Goal: Obtain resource: Download file/media

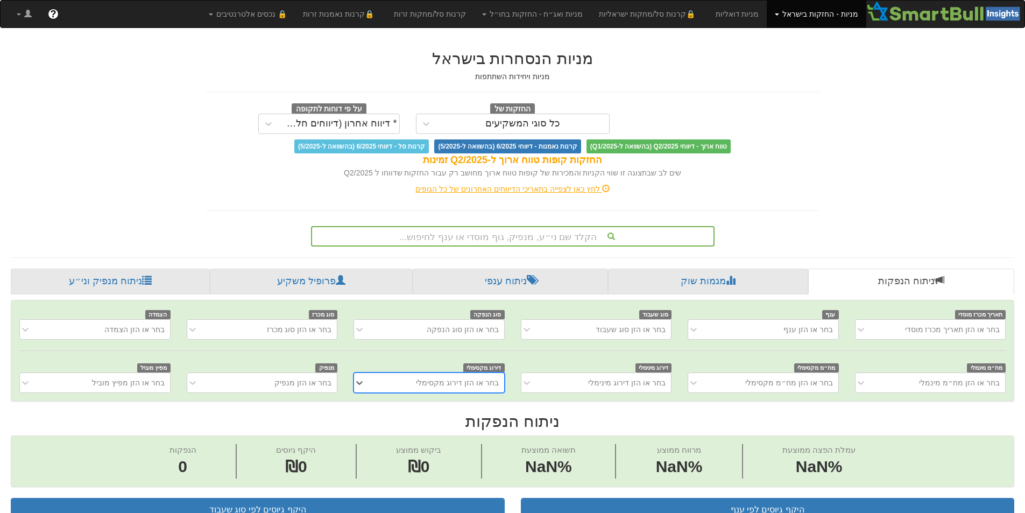
scroll to position [0, 8]
click at [678, 231] on div "הקלד שם ני״ע, מנפיק, גוף מוסדי או ענף לחיפוש..." at bounding box center [512, 236] width 401 height 18
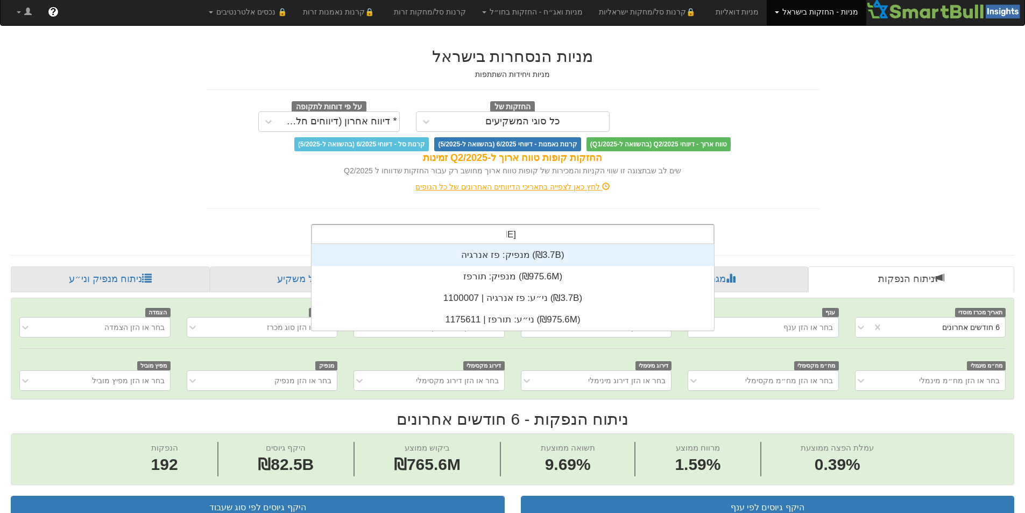
scroll to position [0, 0]
type input "[PERSON_NAME] א"
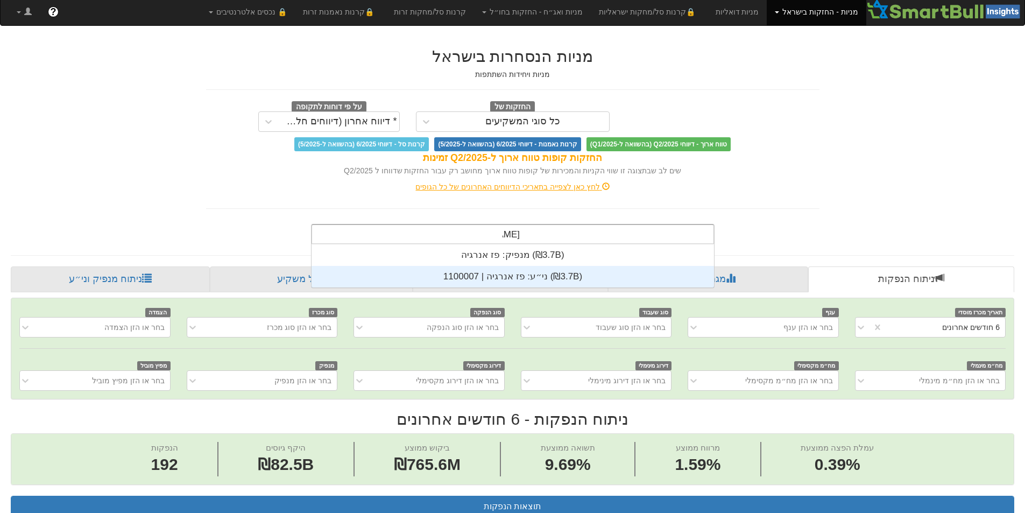
click at [544, 272] on div "ני״ע: ‏פז אנרגיה | 1100007 ‎(₪3.7B)‎" at bounding box center [512, 277] width 402 height 22
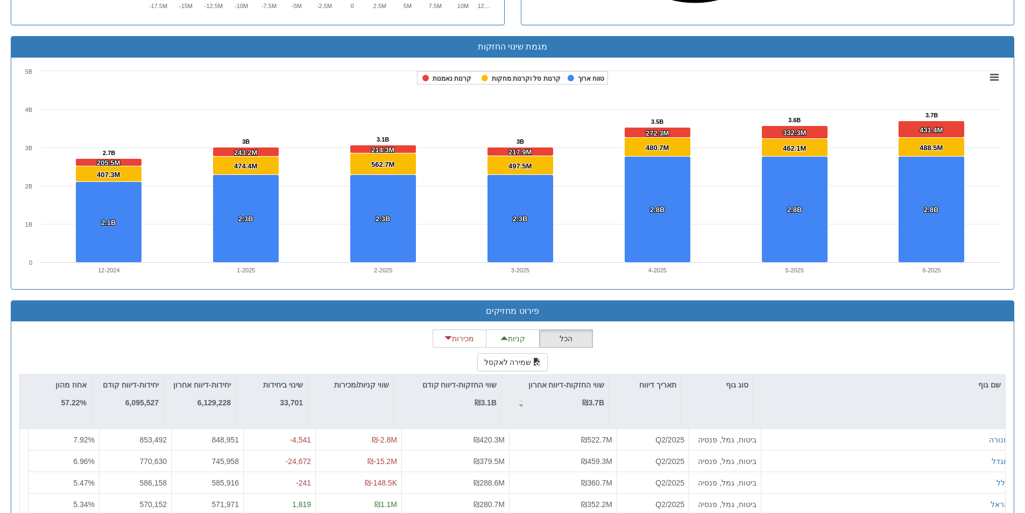
scroll to position [798, 0]
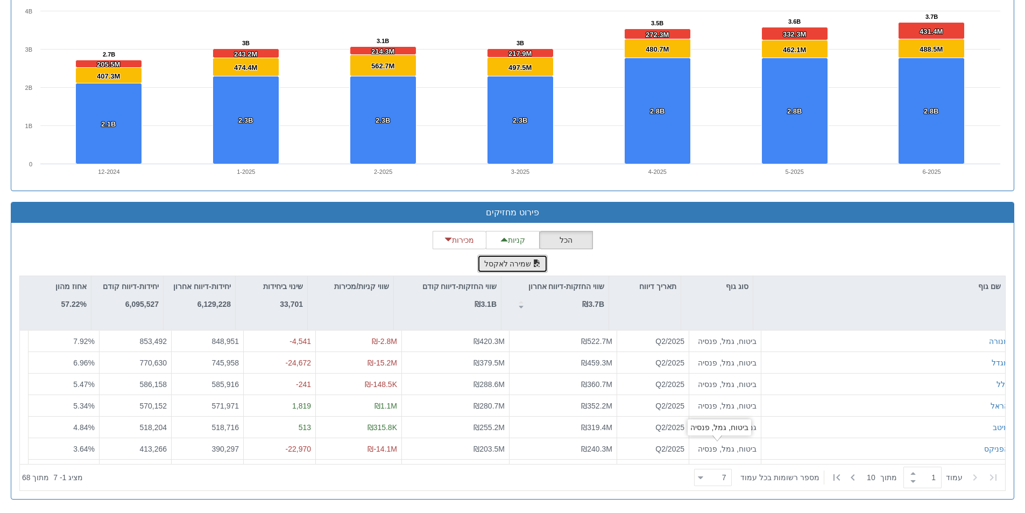
click at [535, 264] on span "button" at bounding box center [537, 263] width 8 height 8
